Goal: Find contact information: Find contact information

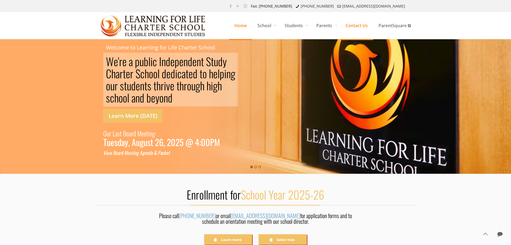
click at [359, 26] on span "Contact Us" at bounding box center [356, 25] width 33 height 16
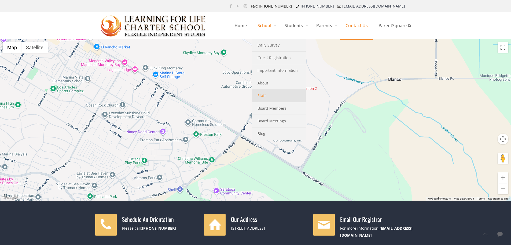
click at [260, 97] on span "Staff" at bounding box center [262, 95] width 8 height 7
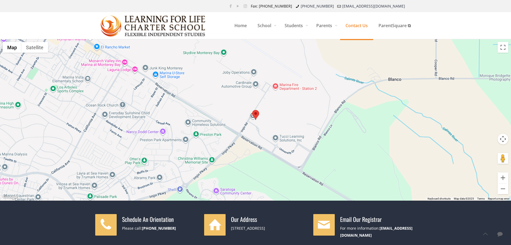
click at [32, 111] on div at bounding box center [255, 119] width 511 height 161
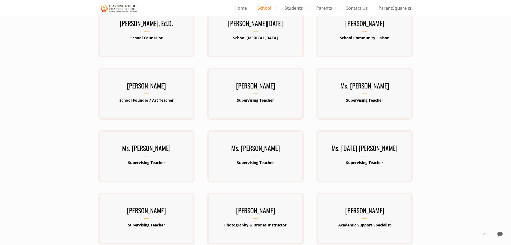
scroll to position [134, 0]
click at [59, 64] on div at bounding box center [255, 99] width 511 height 333
